Goal: Information Seeking & Learning: Learn about a topic

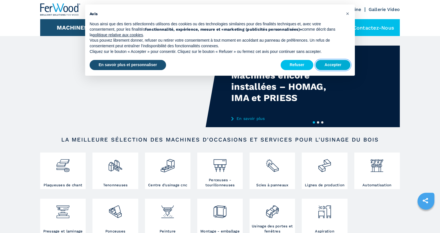
click at [340, 62] on button "Accepter" at bounding box center [333, 65] width 35 height 10
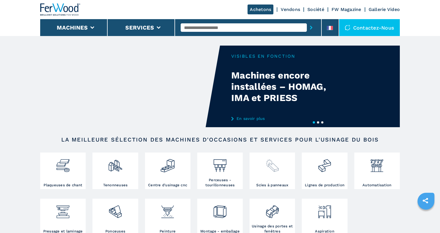
click at [272, 163] on img at bounding box center [272, 163] width 15 height 19
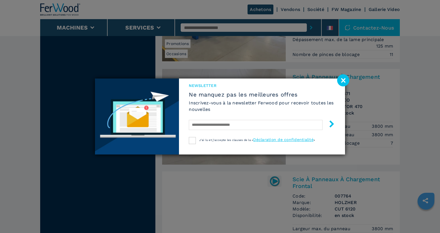
scroll to position [692, 0]
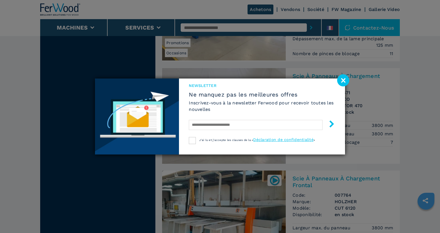
click at [343, 80] on image at bounding box center [343, 80] width 12 height 12
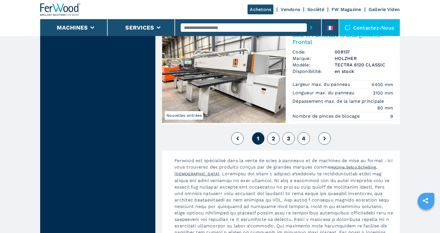
scroll to position [1314, 0]
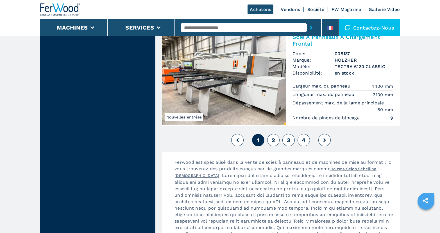
click at [276, 137] on button "2" at bounding box center [273, 140] width 12 height 12
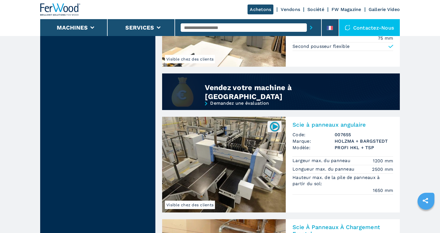
scroll to position [413, 0]
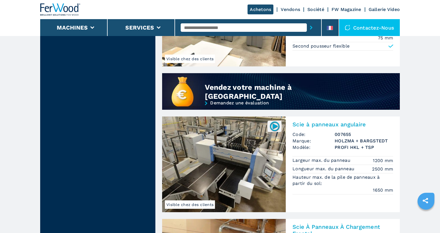
click at [259, 151] on img at bounding box center [224, 164] width 124 height 96
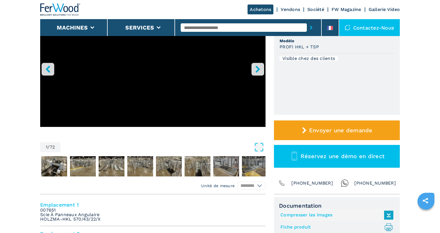
scroll to position [98, 0]
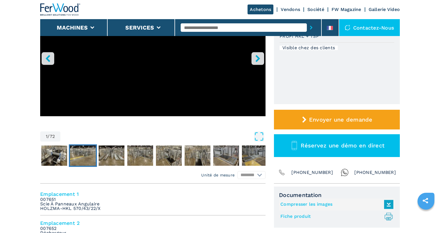
click at [94, 148] on img "Go to Slide 3" at bounding box center [83, 155] width 26 height 20
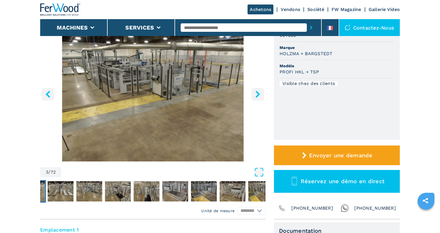
scroll to position [107, 0]
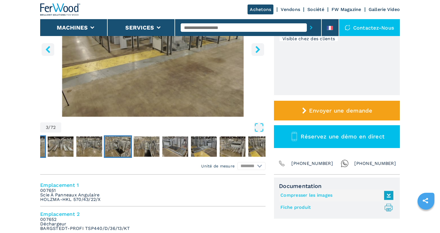
click at [118, 146] on img "Go to Slide 6" at bounding box center [118, 146] width 26 height 20
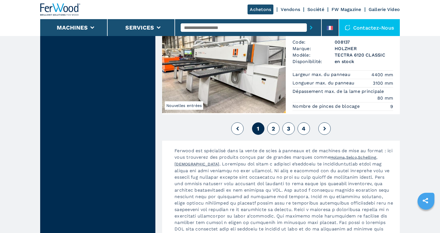
scroll to position [1312, 0]
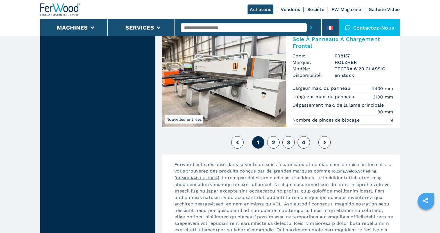
click at [273, 139] on span "2" at bounding box center [273, 142] width 3 height 7
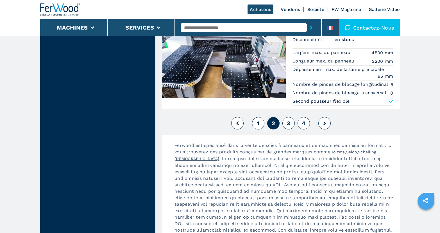
scroll to position [1345, 0]
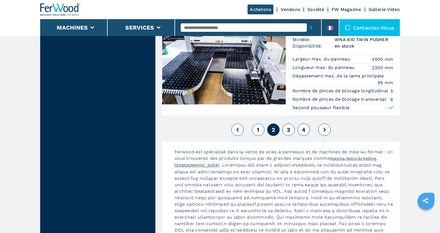
click at [288, 129] on span "3" at bounding box center [288, 129] width 3 height 7
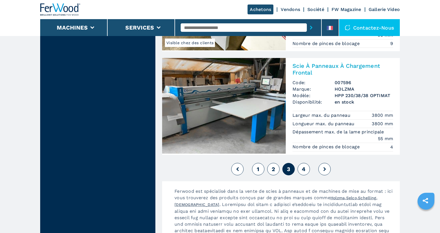
scroll to position [1267, 0]
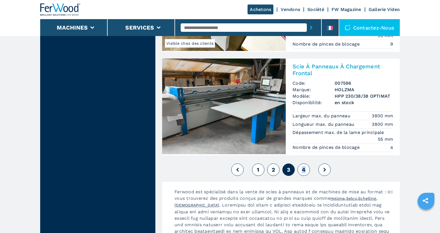
click at [304, 170] on span "4" at bounding box center [304, 169] width 4 height 7
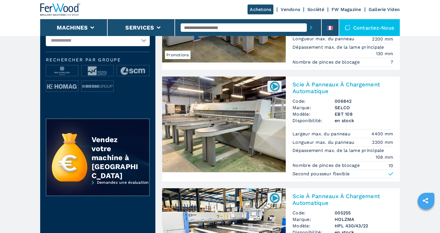
scroll to position [237, 0]
